Goal: Information Seeking & Learning: Learn about a topic

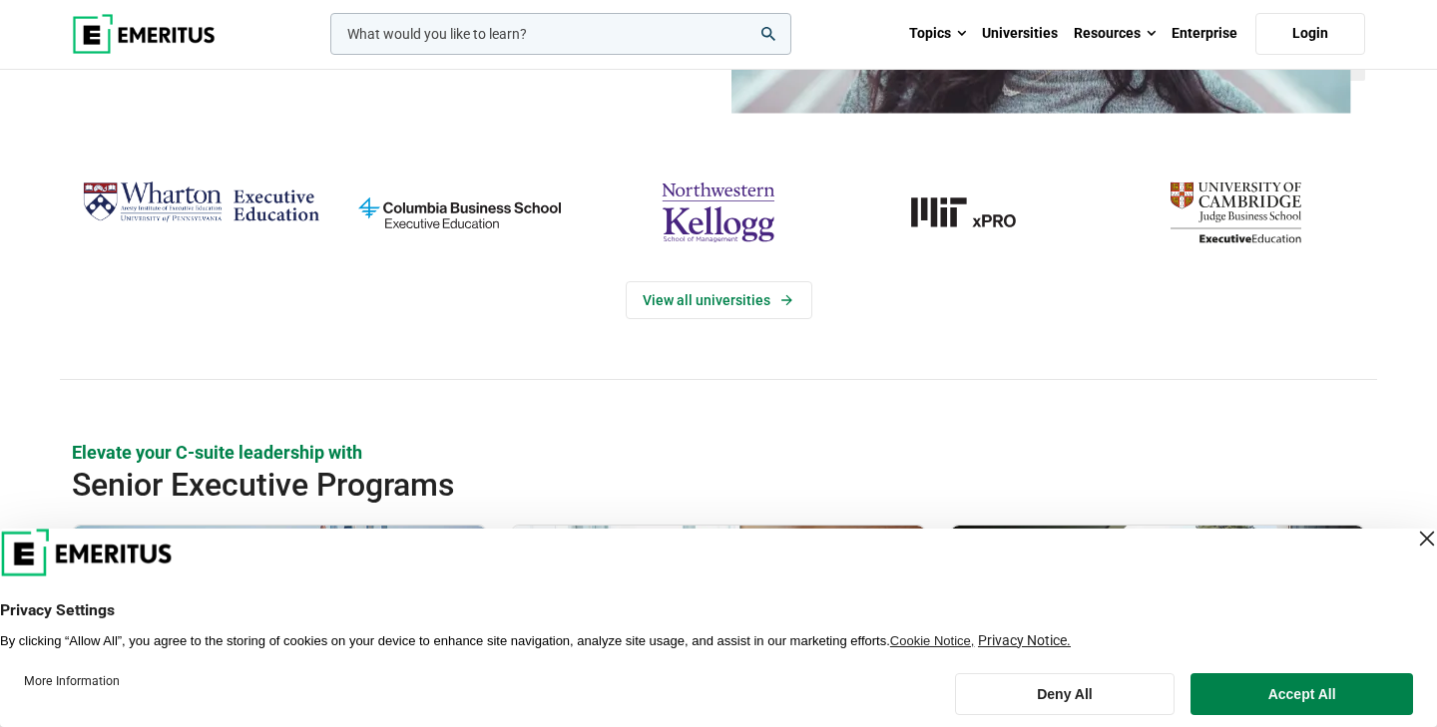
scroll to position [359, 0]
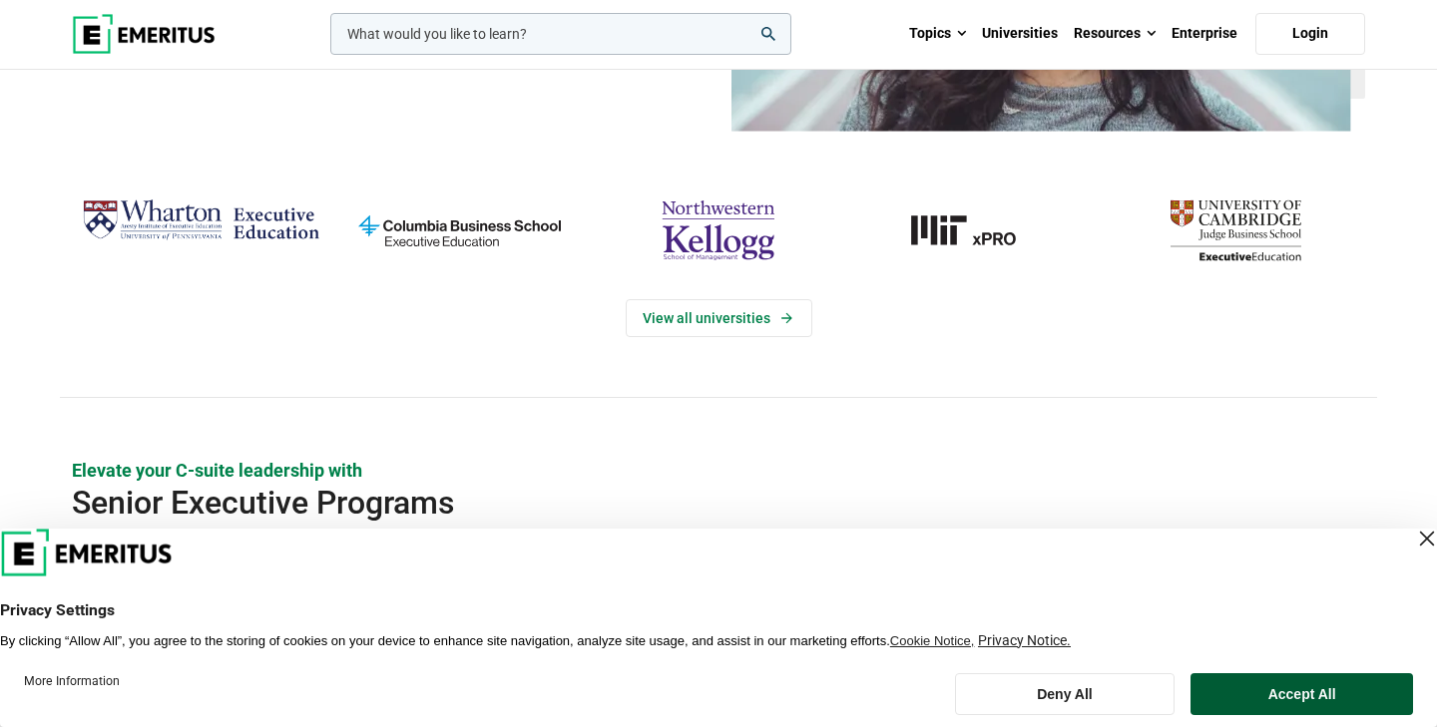
click at [1341, 701] on button "Accept All" at bounding box center [1301, 695] width 223 height 42
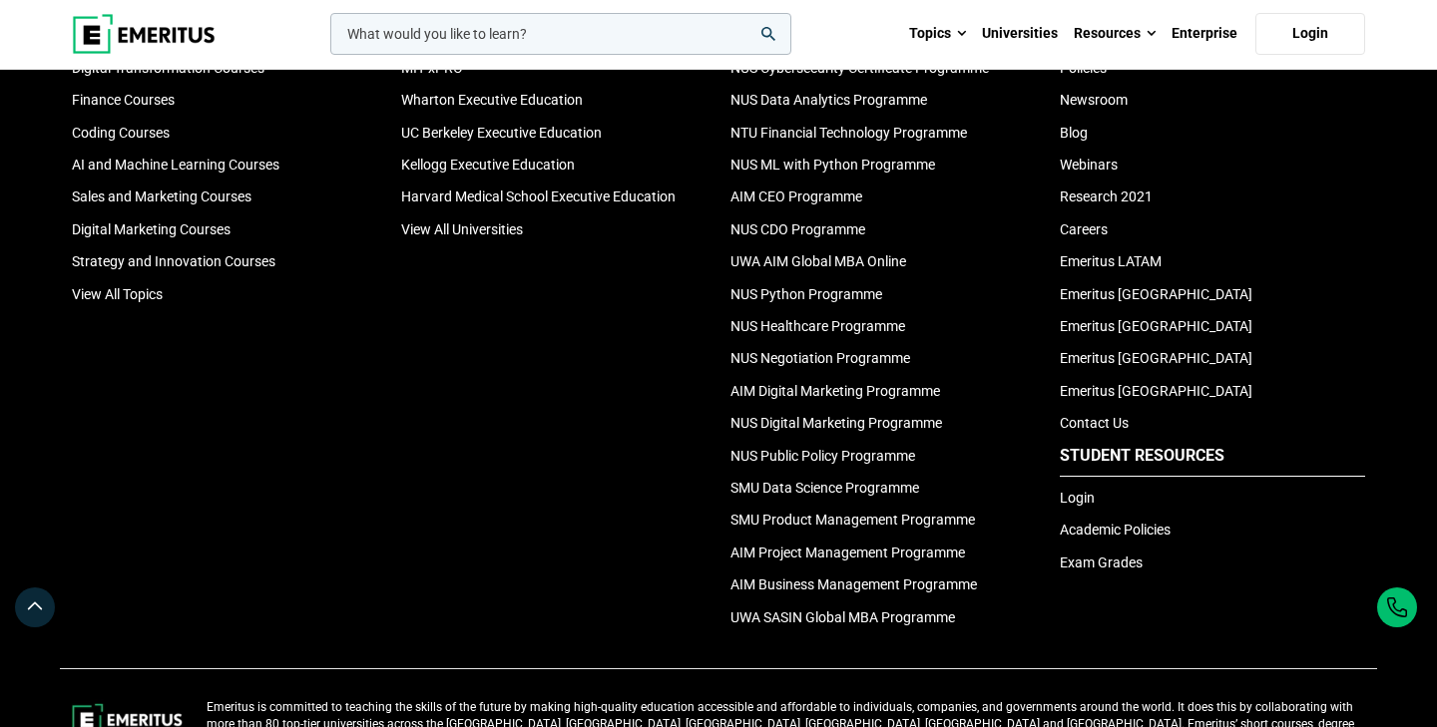
scroll to position [6857, 0]
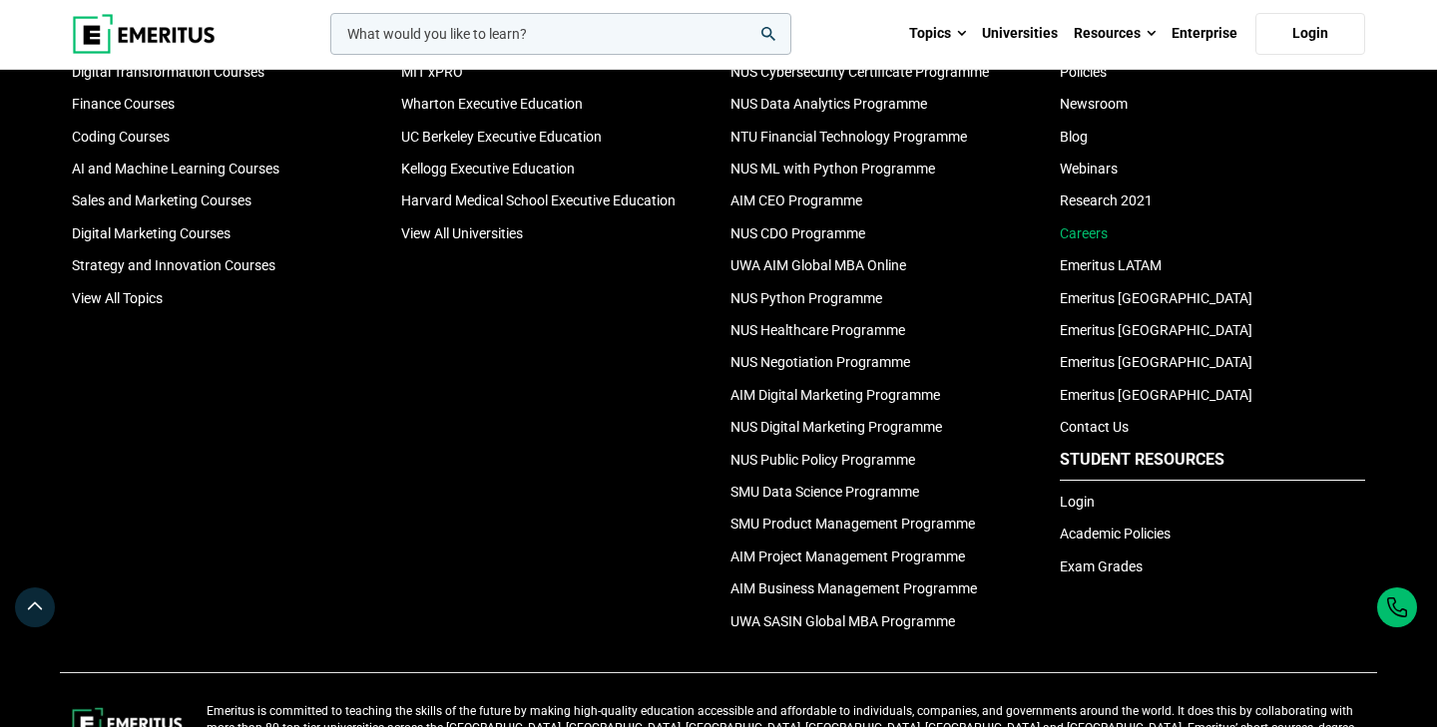
click at [1094, 231] on link "Careers" at bounding box center [1084, 234] width 48 height 16
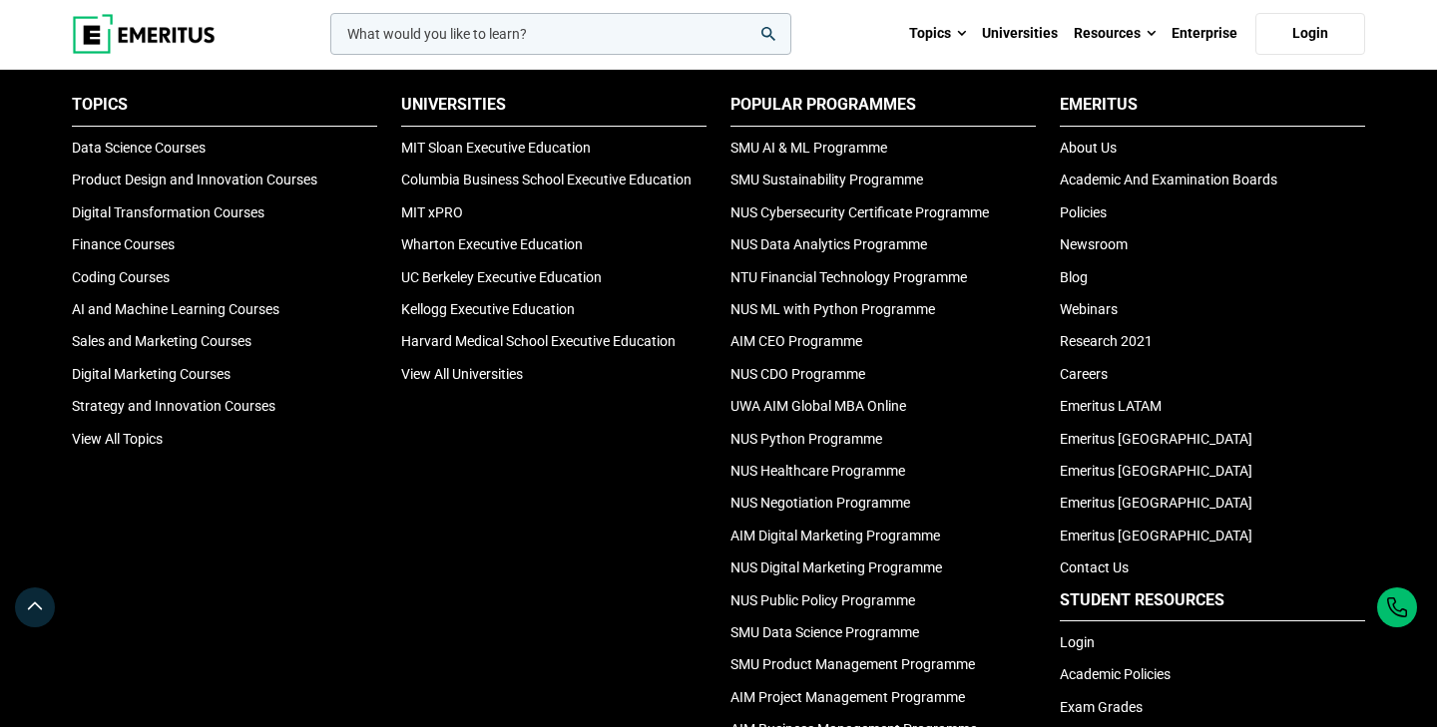
scroll to position [6687, 0]
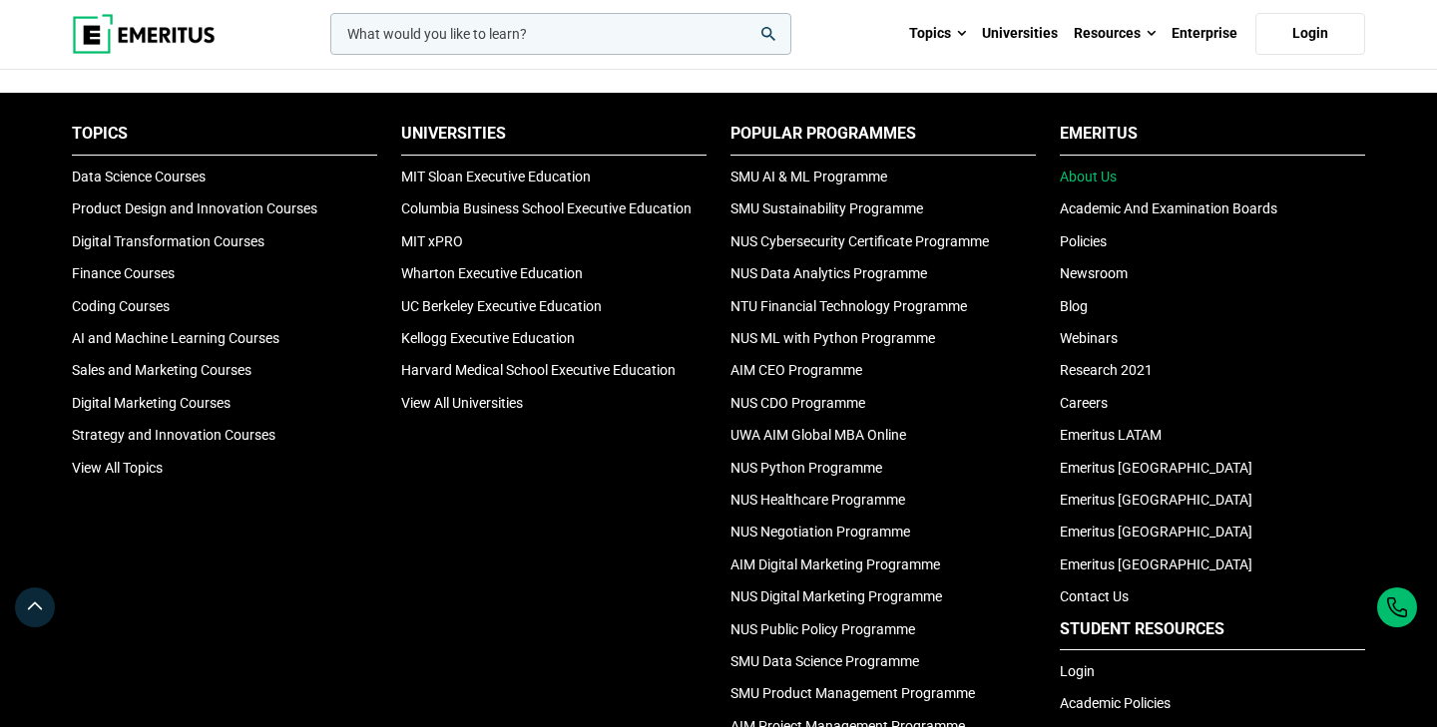
click at [1097, 182] on link "About Us" at bounding box center [1088, 177] width 57 height 16
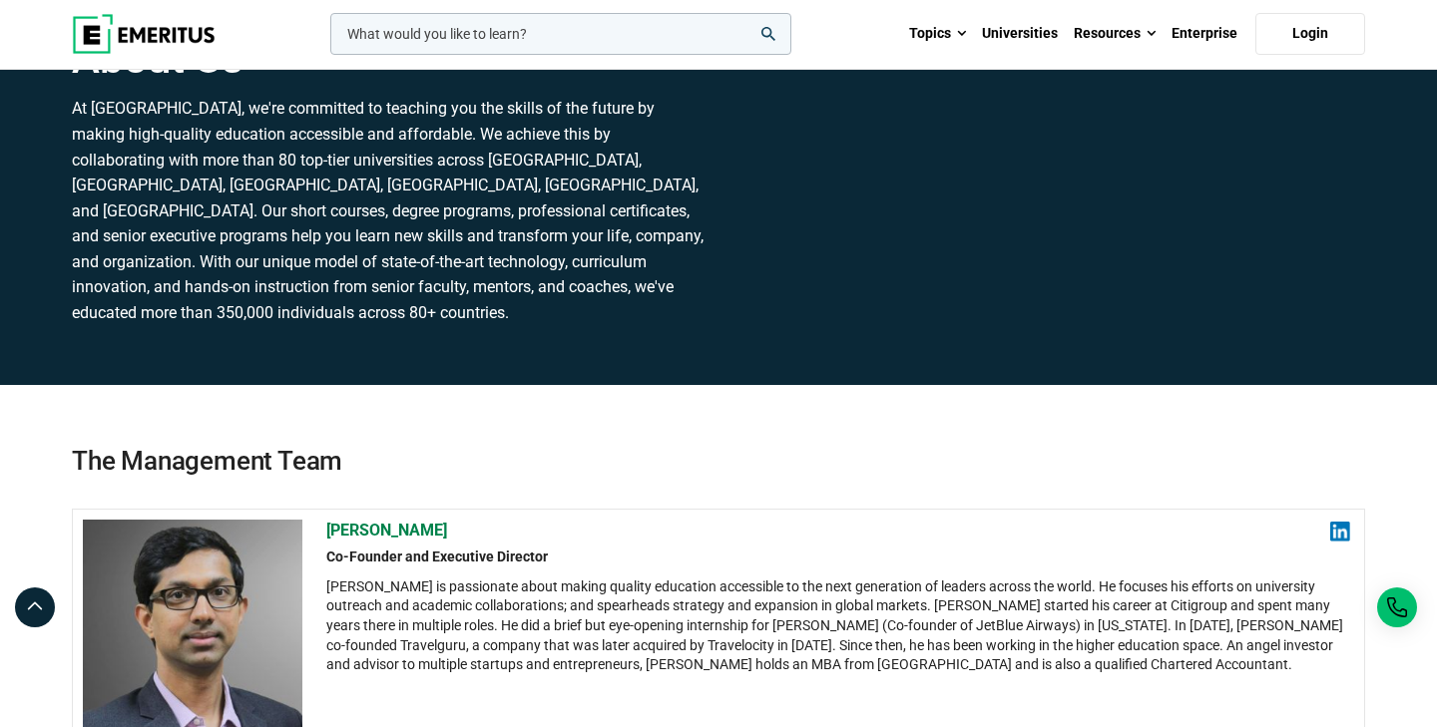
scroll to position [291, 0]
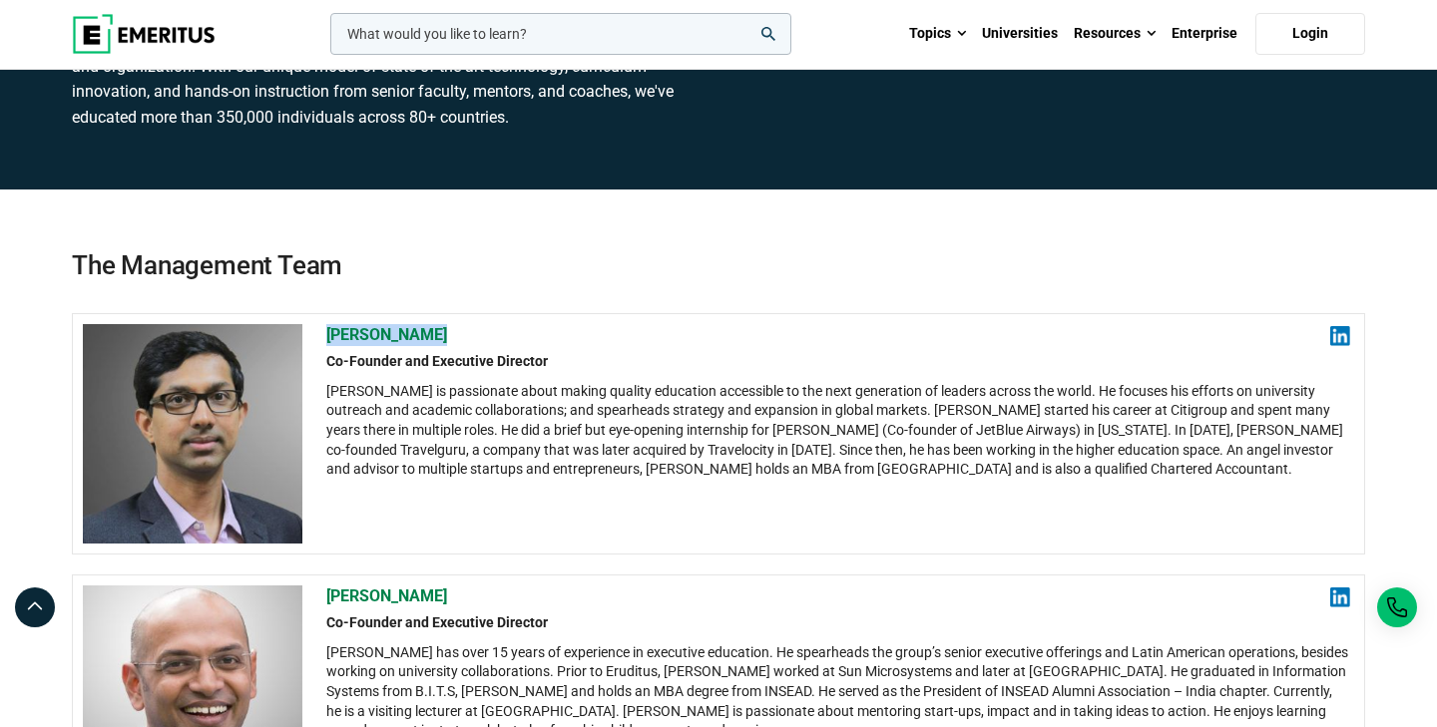
drag, startPoint x: 465, startPoint y: 337, endPoint x: 323, endPoint y: 331, distance: 141.8
click at [323, 331] on div "[PERSON_NAME] Co-Founder and Executive Director [PERSON_NAME] is passionate abo…" at bounding box center [718, 433] width 1293 height 241
copy h2 "[PERSON_NAME]"
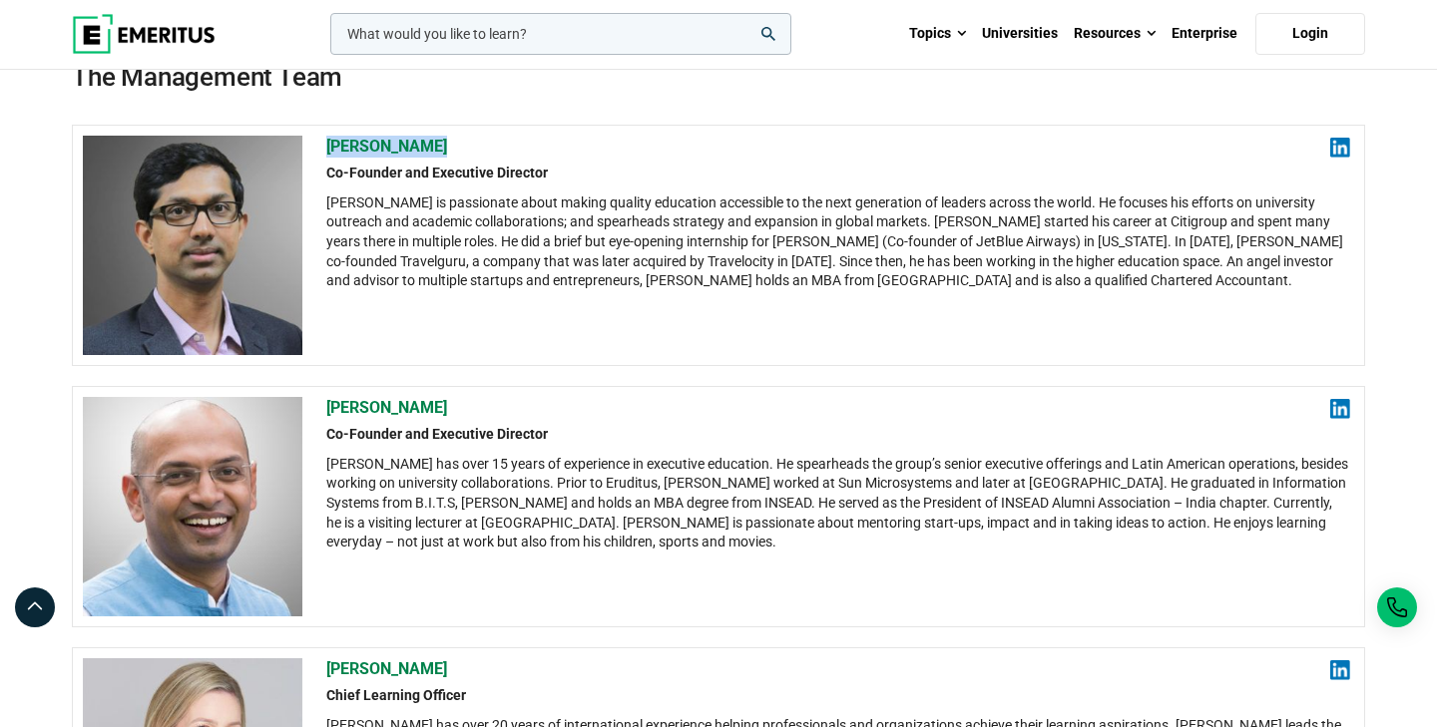
scroll to position [512, 0]
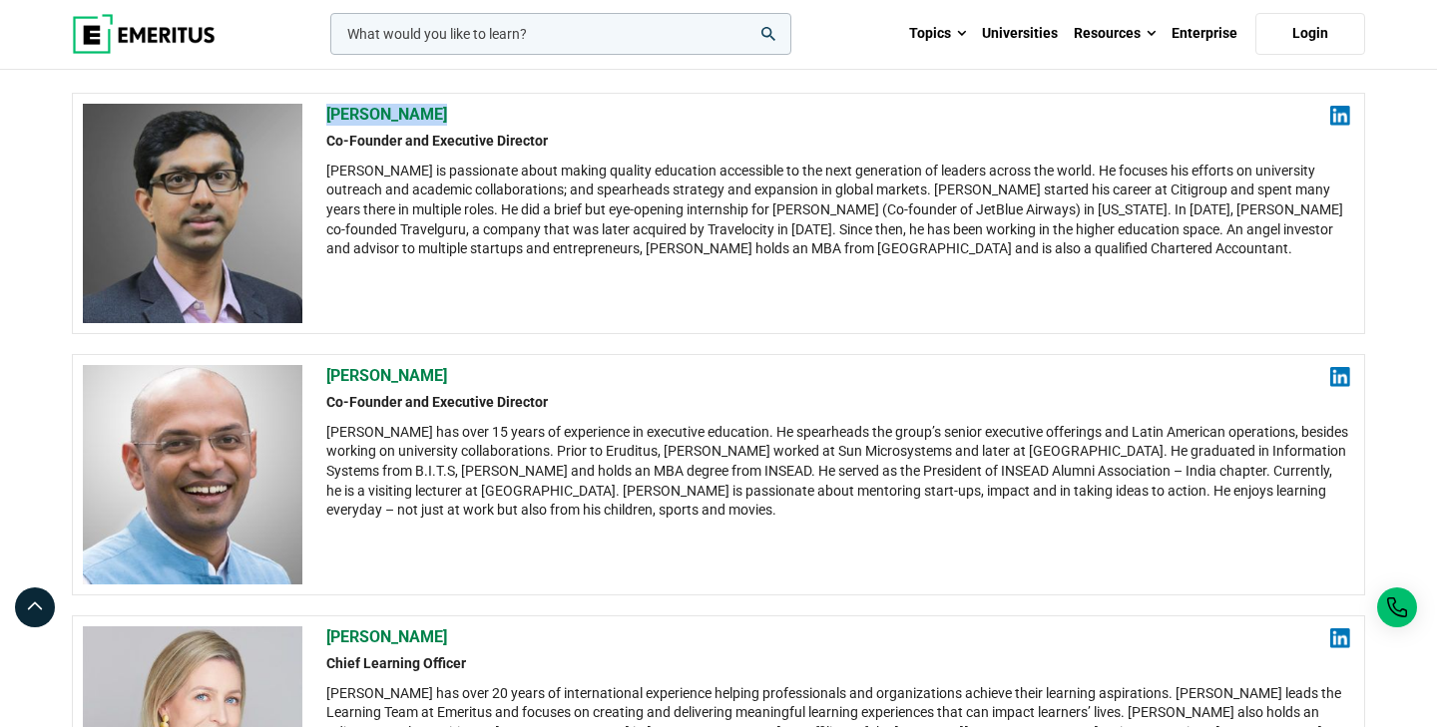
drag, startPoint x: 530, startPoint y: 376, endPoint x: 324, endPoint y: 376, distance: 205.6
click at [324, 376] on div "[PERSON_NAME] Co-Founder and Executive Director [PERSON_NAME] has over 15 years…" at bounding box center [718, 474] width 1293 height 241
copy h2 "[PERSON_NAME]"
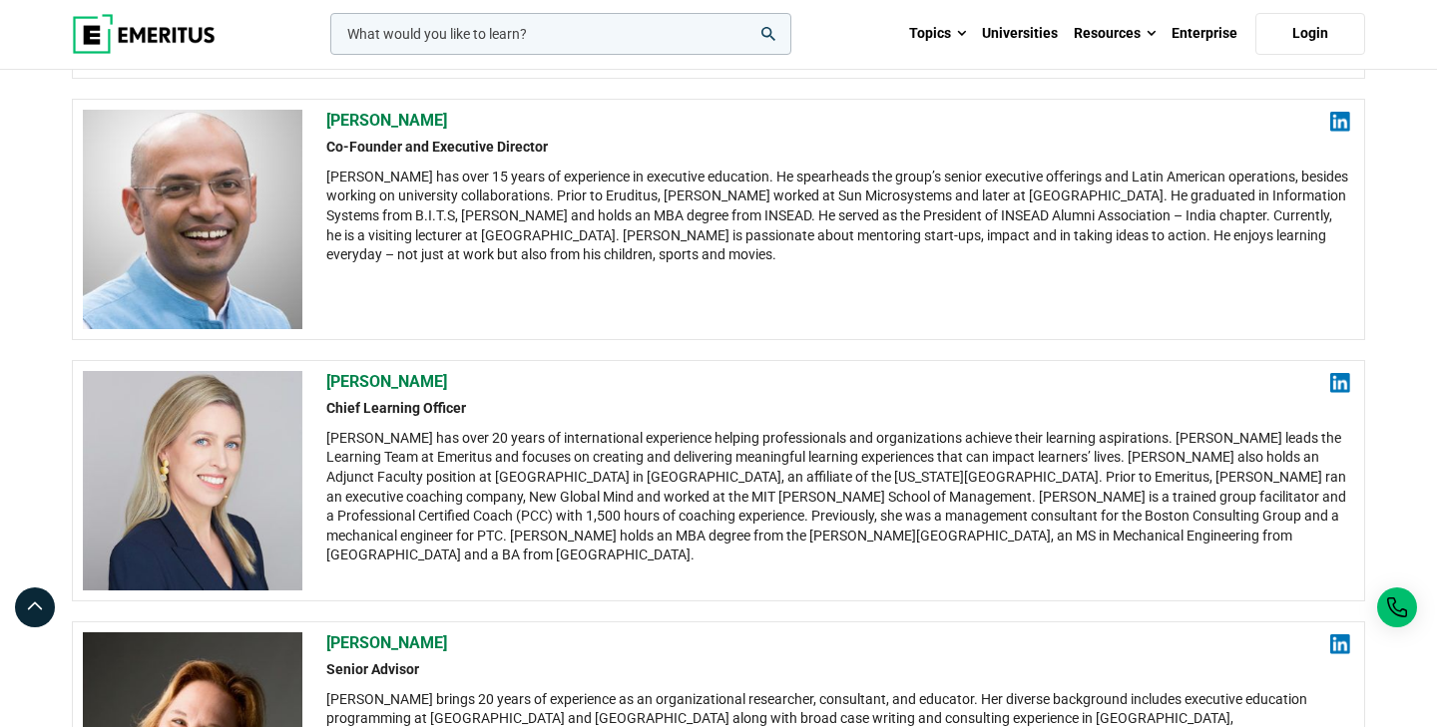
scroll to position [815, 0]
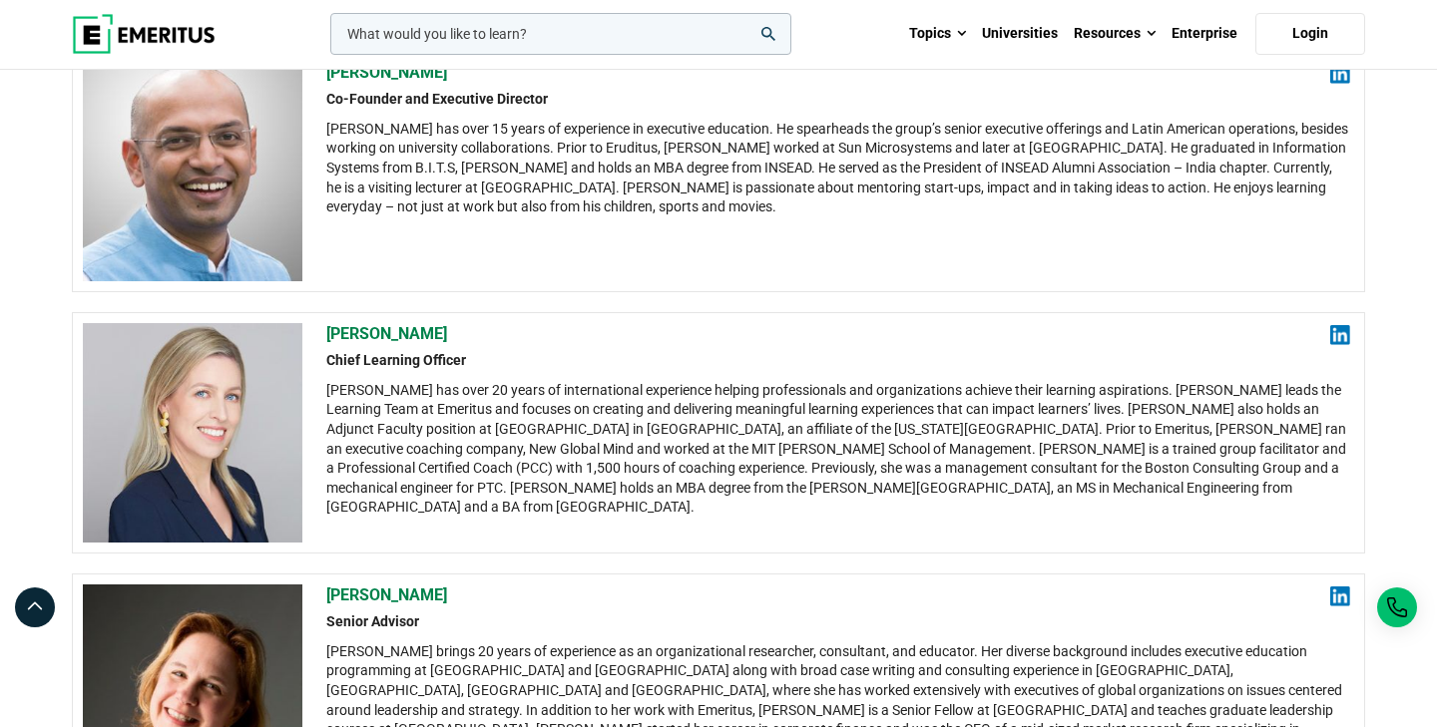
drag, startPoint x: 489, startPoint y: 336, endPoint x: 325, endPoint y: 333, distance: 163.7
click at [325, 333] on div "[PERSON_NAME] Chief Learning Officer [PERSON_NAME] has over 20 years of interna…" at bounding box center [718, 432] width 1293 height 241
copy h2 "[PERSON_NAME]"
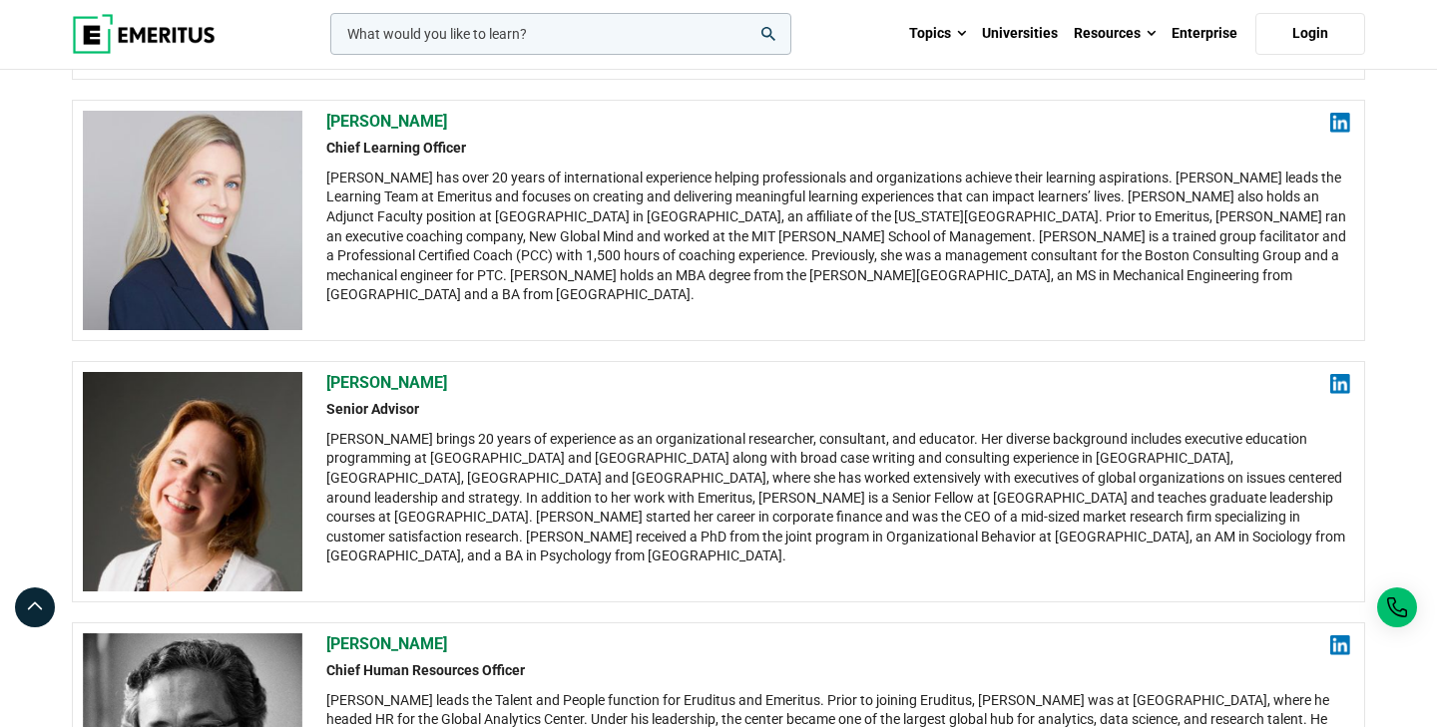
scroll to position [1102, 0]
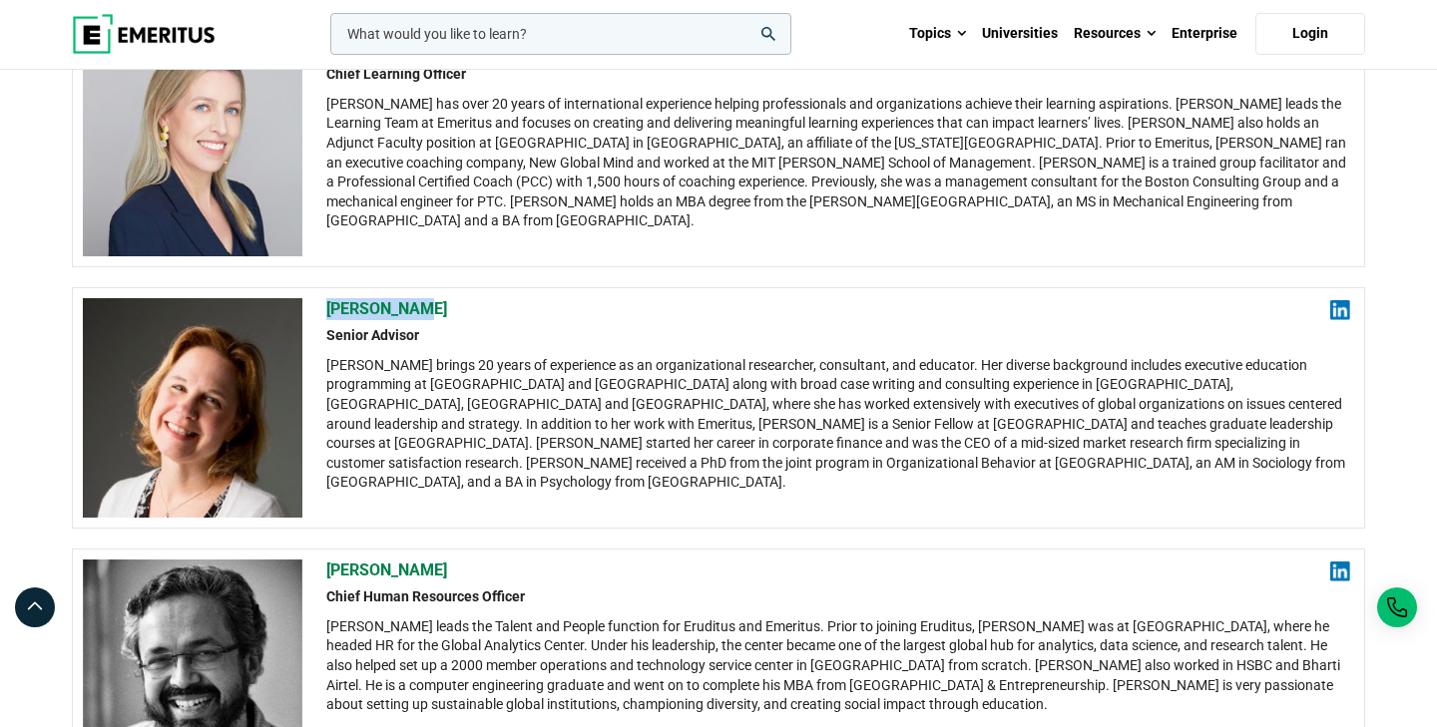
drag, startPoint x: 443, startPoint y: 311, endPoint x: 323, endPoint y: 310, distance: 119.8
click at [323, 310] on div "[PERSON_NAME] Senior Advisor [PERSON_NAME] brings 20 years of experience as an …" at bounding box center [718, 407] width 1293 height 241
copy h2 "[PERSON_NAME]"
